Goal: Check status: Check status

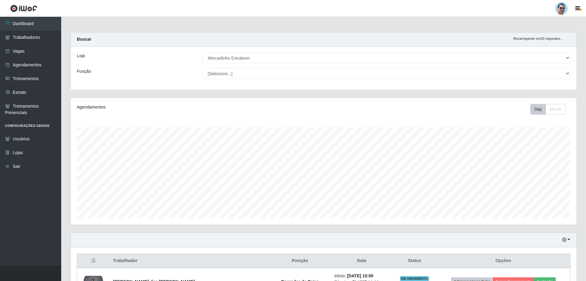
select select "175"
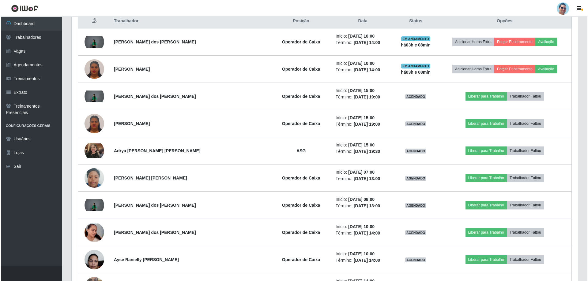
scroll to position [194, 0]
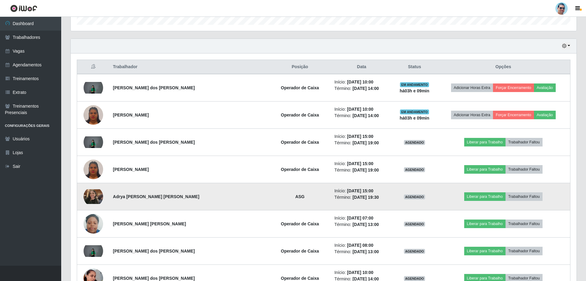
click at [92, 198] on img at bounding box center [94, 196] width 20 height 15
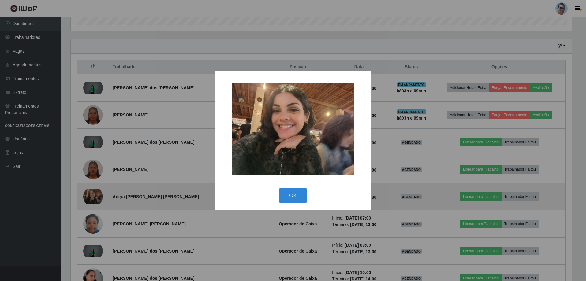
scroll to position [127, 503]
click at [92, 198] on div "× OK Cancel" at bounding box center [294, 140] width 588 height 281
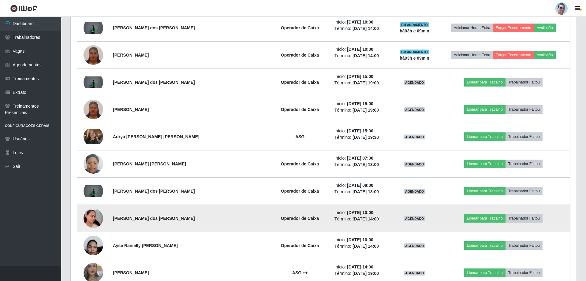
scroll to position [286, 0]
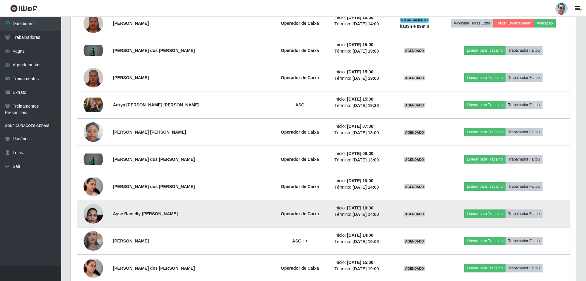
click at [95, 210] on img at bounding box center [94, 214] width 20 height 26
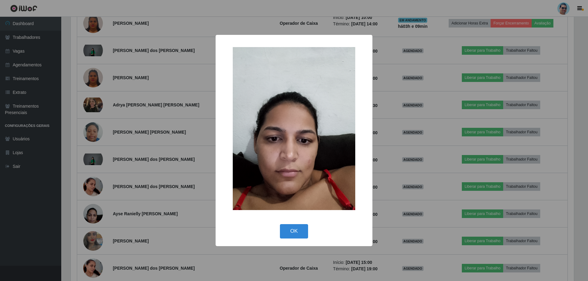
click at [95, 209] on div "× OK Cancel" at bounding box center [294, 140] width 588 height 281
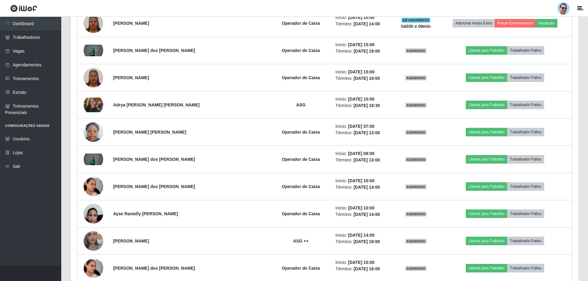
scroll to position [127, 506]
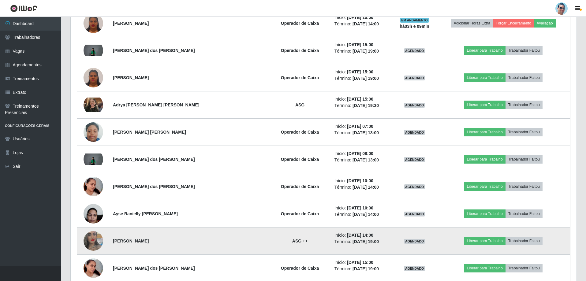
click at [95, 239] on img at bounding box center [94, 241] width 20 height 35
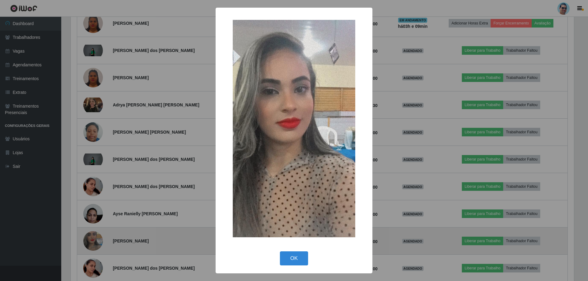
click at [95, 239] on div "× OK Cancel" at bounding box center [294, 140] width 588 height 281
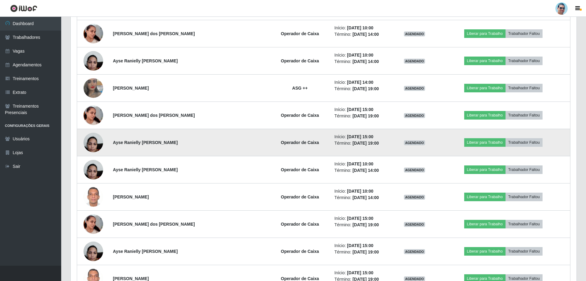
scroll to position [470, 0]
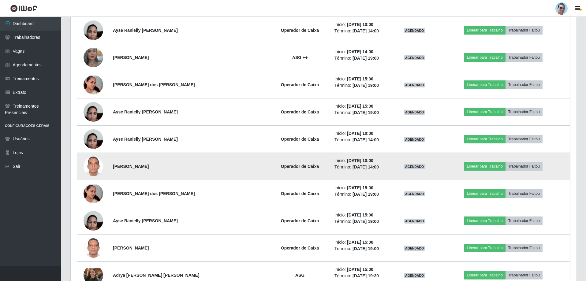
click at [95, 173] on img at bounding box center [94, 166] width 20 height 27
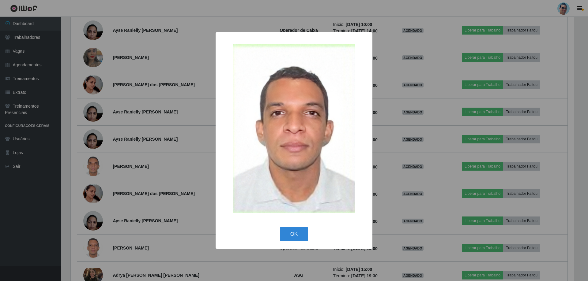
click at [96, 175] on div "× OK Cancel" at bounding box center [294, 140] width 588 height 281
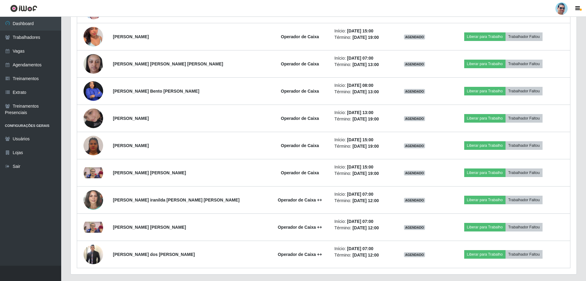
scroll to position [806, 0]
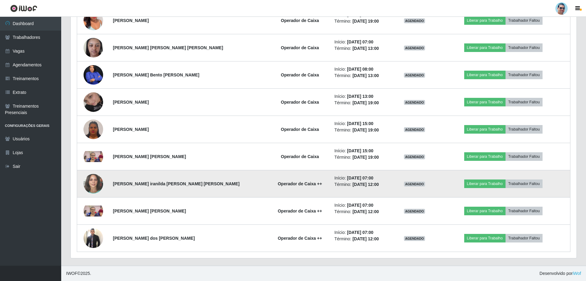
click at [94, 182] on img at bounding box center [94, 183] width 20 height 23
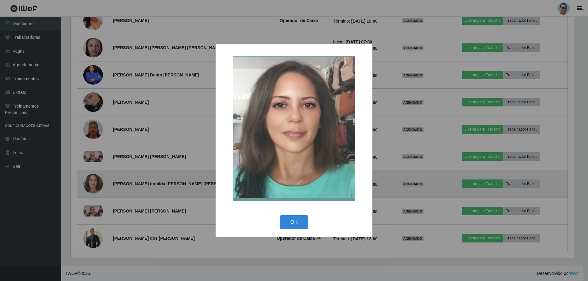
click at [94, 182] on div "× OK Cancel" at bounding box center [294, 140] width 588 height 281
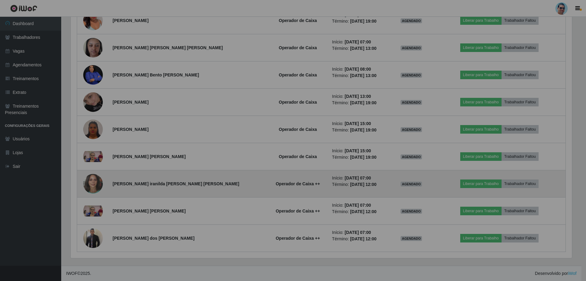
scroll to position [127, 506]
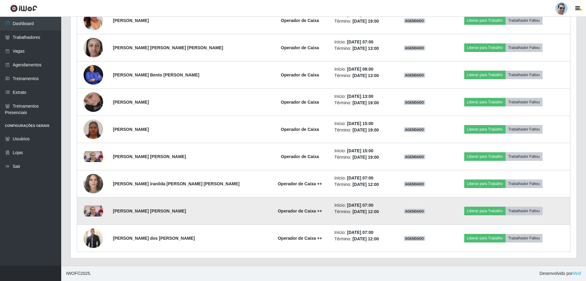
click at [97, 213] on img at bounding box center [94, 211] width 20 height 11
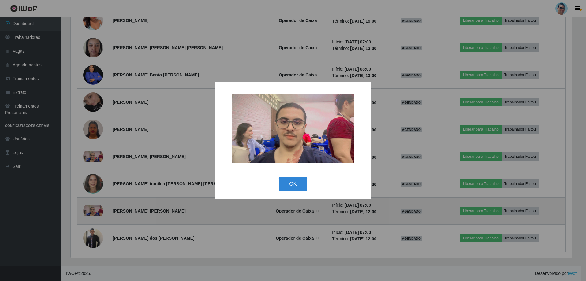
scroll to position [127, 503]
click at [97, 213] on div "× OK Cancel" at bounding box center [294, 140] width 588 height 281
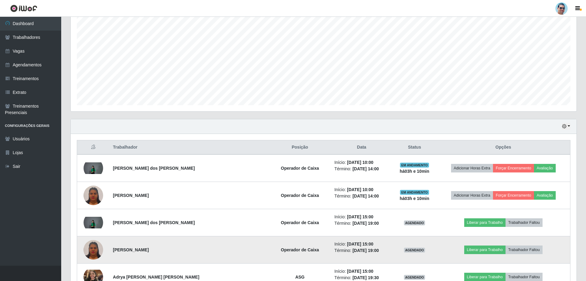
scroll to position [0, 0]
